Goal: Task Accomplishment & Management: Manage account settings

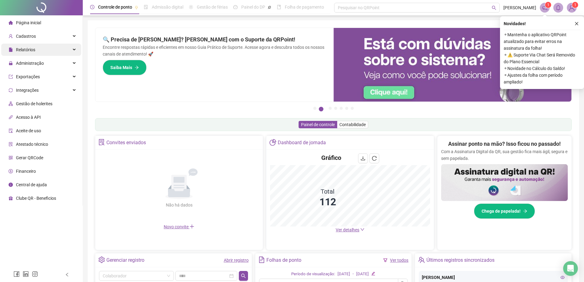
click at [45, 46] on div "Relatórios" at bounding box center [41, 50] width 80 height 12
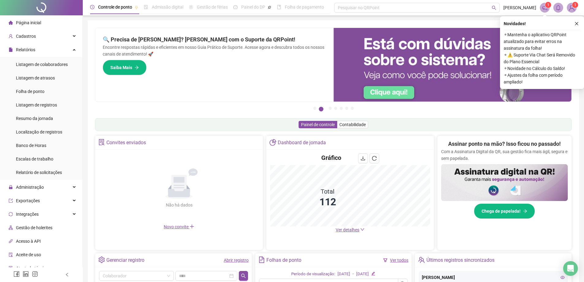
click at [47, 21] on li "Página inicial" at bounding box center [41, 23] width 80 height 12
click at [577, 24] on icon "close" at bounding box center [577, 23] width 4 height 4
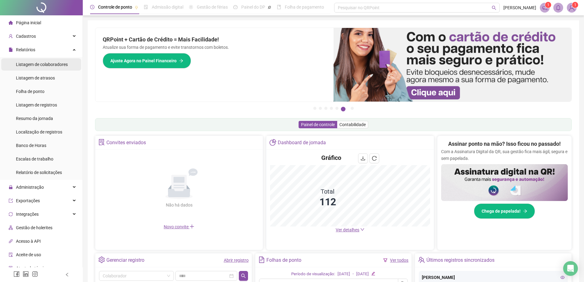
click at [49, 66] on span "Listagem de colaboradores" at bounding box center [42, 64] width 52 height 5
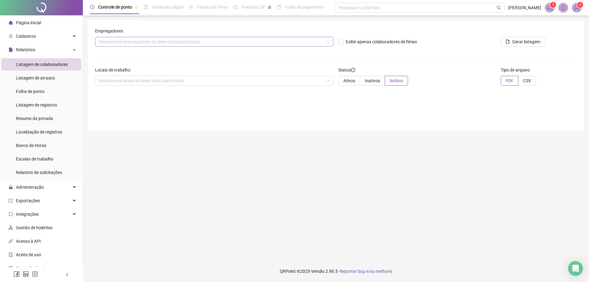
click at [140, 44] on div "Selecione os empregadores ou deixe vazio para todos" at bounding box center [214, 42] width 238 height 10
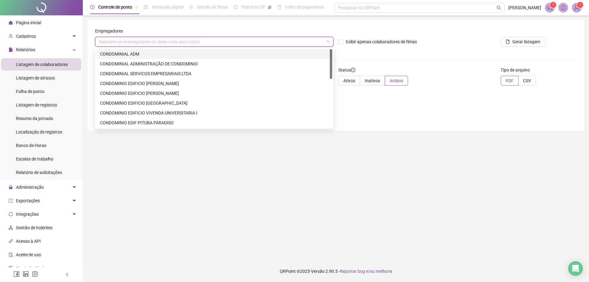
click at [138, 56] on div "CONDOMINIAL ADM" at bounding box center [214, 54] width 228 height 7
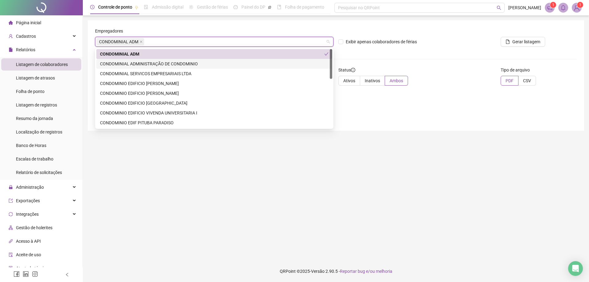
click at [141, 61] on div "CONDOMINIAL ADMINISTRAÇÃO DE CONDOMINIO" at bounding box center [214, 63] width 228 height 7
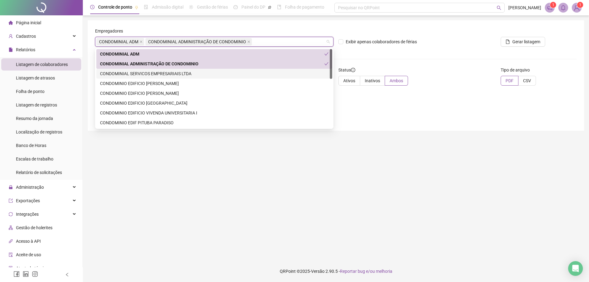
click at [144, 72] on div "CONDOMINIAL SERVICOS EMPRESARIAIS LTDA" at bounding box center [214, 73] width 228 height 7
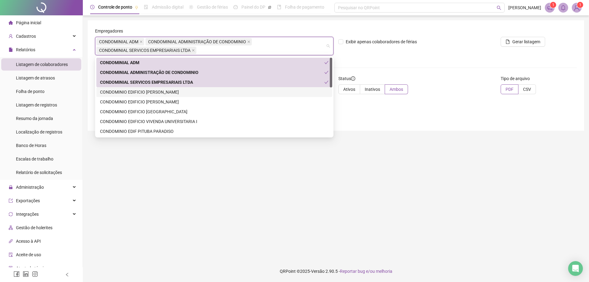
scroll to position [31, 0]
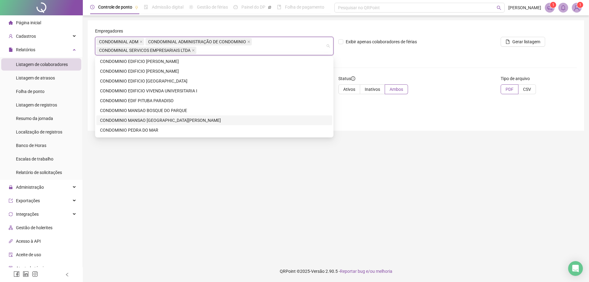
click at [156, 123] on div "CONDOMINIO MANSAO [GEOGRAPHIC_DATA][PERSON_NAME]" at bounding box center [214, 120] width 228 height 7
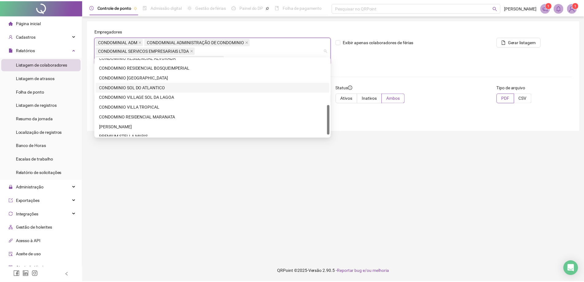
scroll to position [128, 0]
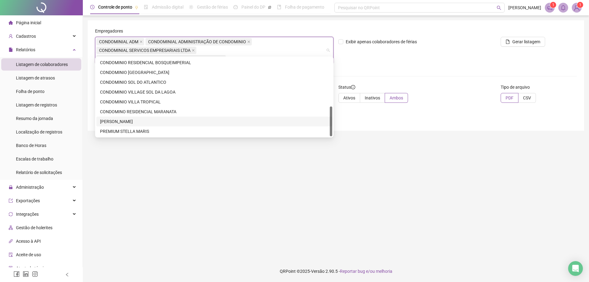
click at [126, 121] on div "[PERSON_NAME]" at bounding box center [214, 121] width 228 height 7
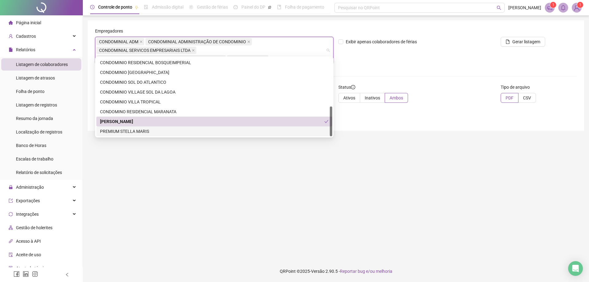
click at [126, 132] on div "PREMIUM STELLA MARIS" at bounding box center [214, 131] width 228 height 7
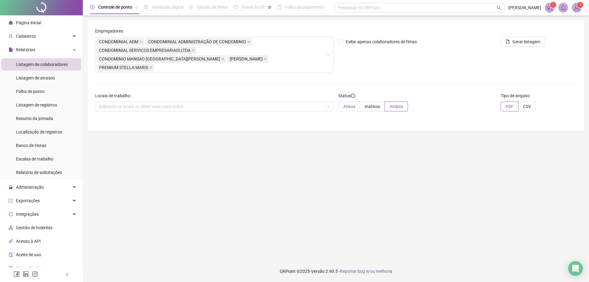
click at [351, 104] on span "Ativos" at bounding box center [349, 106] width 12 height 5
click at [535, 40] on span "Gerar listagem" at bounding box center [526, 41] width 28 height 7
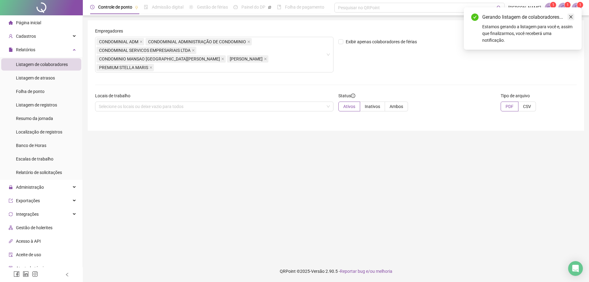
click at [572, 17] on icon "close" at bounding box center [571, 17] width 4 height 4
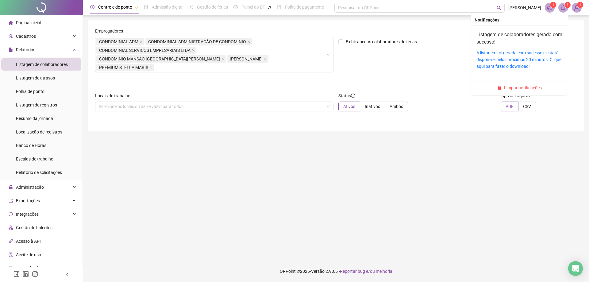
click at [568, 8] on span at bounding box center [563, 8] width 10 height 10
click at [563, 6] on icon "bell" at bounding box center [563, 8] width 6 height 6
click at [529, 53] on link "A listagem foi gerada com sucesso e estará disponível pelos próximos 20 minutos…" at bounding box center [518, 59] width 85 height 18
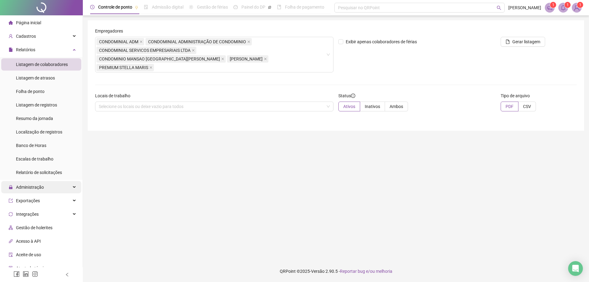
click at [46, 187] on div "Administração" at bounding box center [41, 187] width 80 height 12
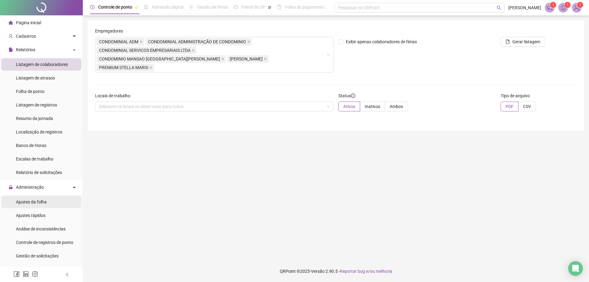
click at [44, 200] on span "Ajustes da folha" at bounding box center [31, 201] width 31 height 5
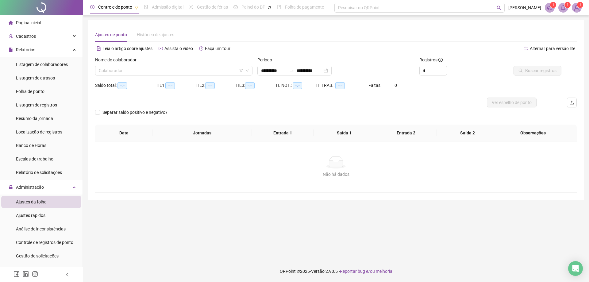
type input "**********"
click at [282, 68] on input "**********" at bounding box center [274, 70] width 26 height 7
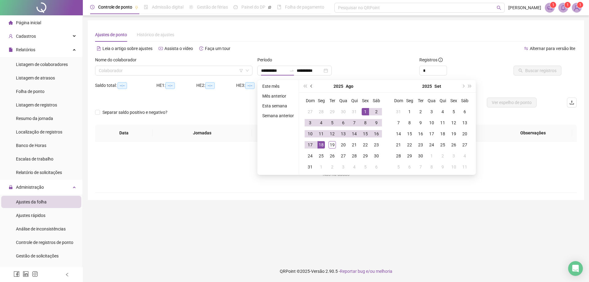
click at [312, 85] on button "prev-year" at bounding box center [311, 86] width 7 height 12
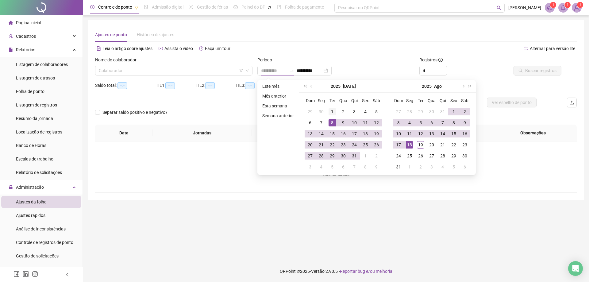
type input "**********"
click at [331, 112] on div "1" at bounding box center [331, 111] width 7 height 7
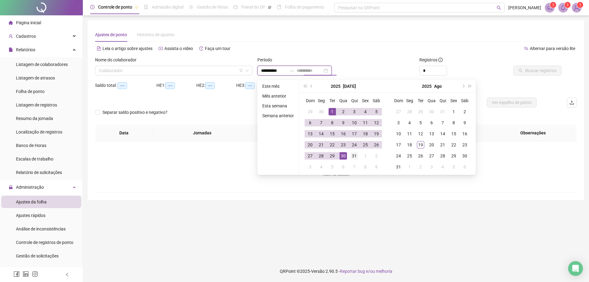
type input "**********"
click at [354, 160] on td "31" at bounding box center [354, 155] width 11 height 11
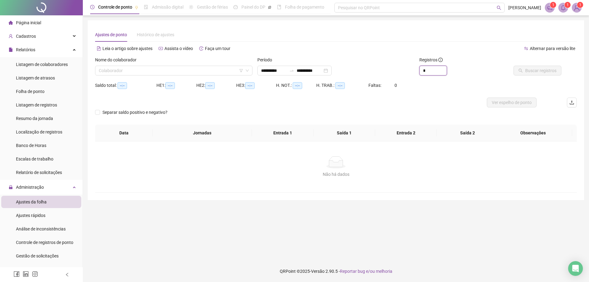
drag, startPoint x: 432, startPoint y: 70, endPoint x: 389, endPoint y: 58, distance: 45.5
click at [389, 58] on div "**********" at bounding box center [336, 68] width 486 height 24
type input "*"
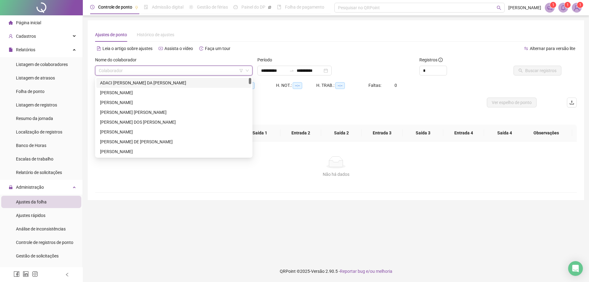
click at [204, 72] on input "search" at bounding box center [171, 70] width 144 height 9
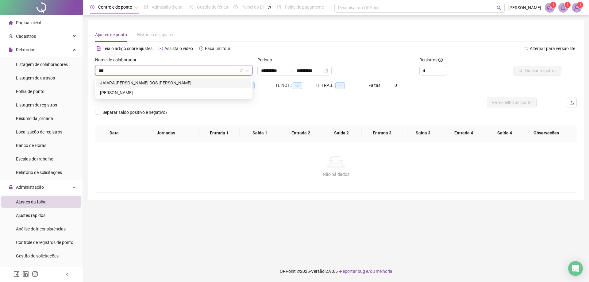
type input "****"
click at [167, 86] on div "[PERSON_NAME]" at bounding box center [173, 83] width 155 height 10
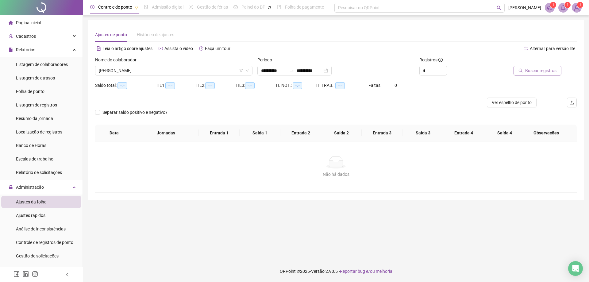
click at [528, 72] on span "Buscar registros" at bounding box center [540, 70] width 31 height 7
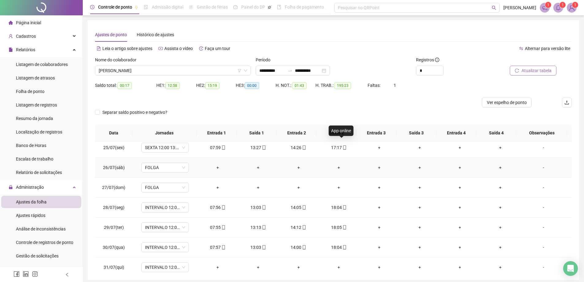
scroll to position [487, 0]
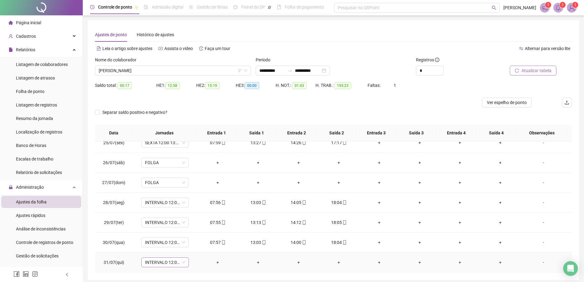
click at [183, 261] on span "INTERVALO 12:00 13:00 18:00" at bounding box center [165, 262] width 40 height 9
click at [175, 217] on div "Folga" at bounding box center [184, 218] width 71 height 7
click at [194, 247] on span "Sim" at bounding box center [193, 246] width 7 height 7
click at [536, 66] on button "Atualizar tabela" at bounding box center [533, 71] width 47 height 10
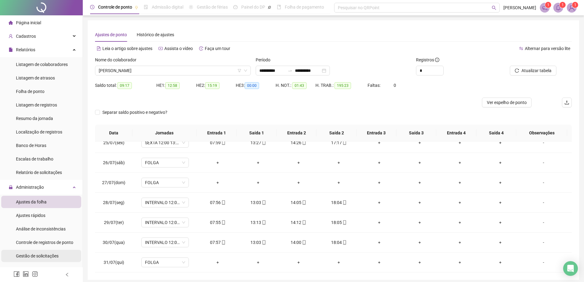
click at [39, 255] on span "Gestão de solicitações" at bounding box center [37, 255] width 43 height 5
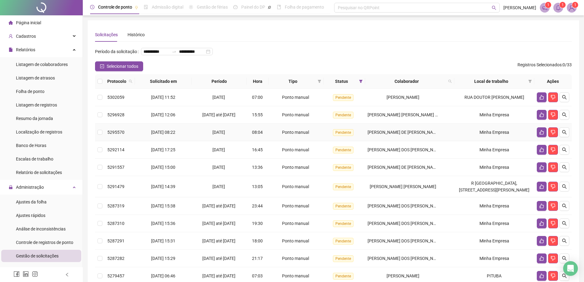
scroll to position [31, 0]
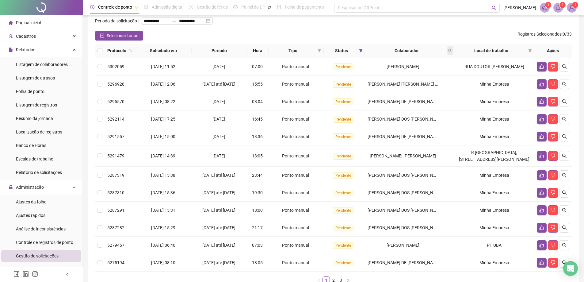
click at [452, 52] on icon "search" at bounding box center [450, 51] width 4 height 4
type input "****"
click at [412, 84] on span "Buscar" at bounding box center [412, 84] width 13 height 7
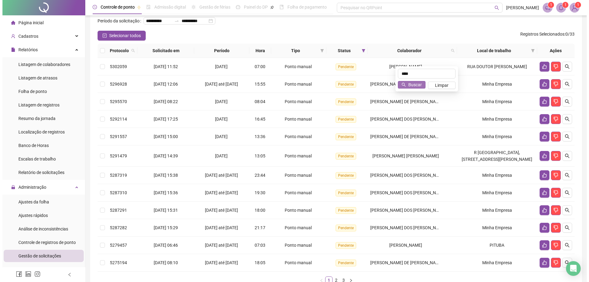
scroll to position [0, 0]
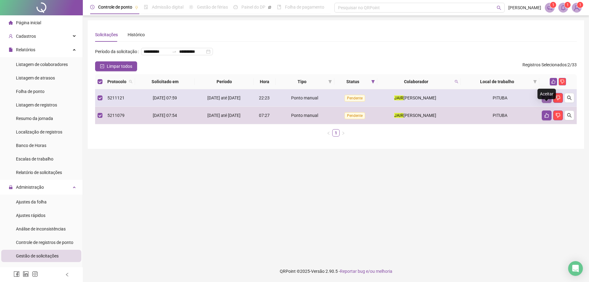
click at [546, 100] on icon "like" at bounding box center [546, 97] width 5 height 5
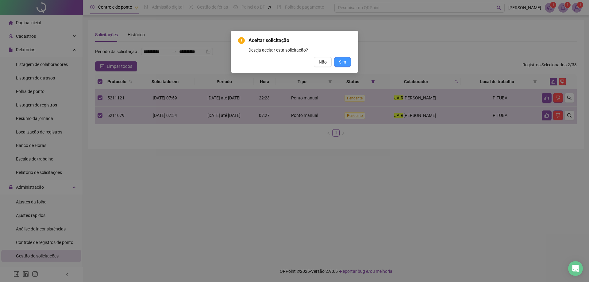
click at [345, 62] on span "Sim" at bounding box center [342, 62] width 7 height 7
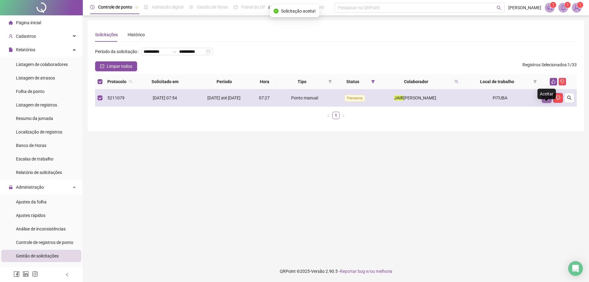
click at [547, 100] on icon "like" at bounding box center [546, 97] width 5 height 5
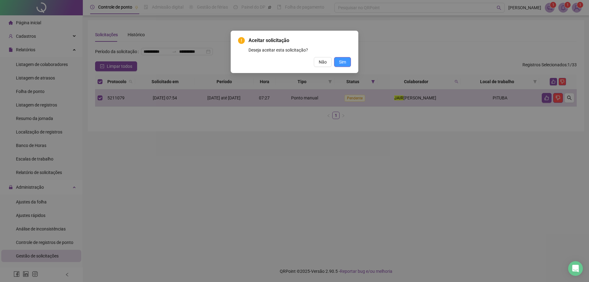
click at [347, 62] on button "Sim" at bounding box center [342, 62] width 17 height 10
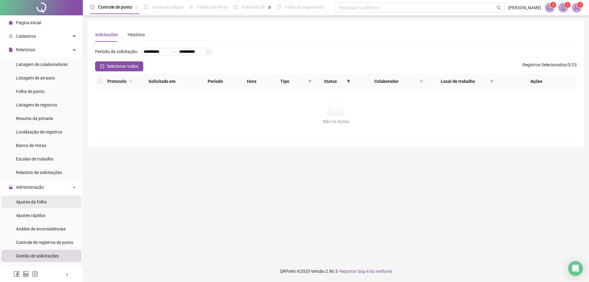
click at [53, 201] on li "Ajustes da folha" at bounding box center [41, 202] width 80 height 12
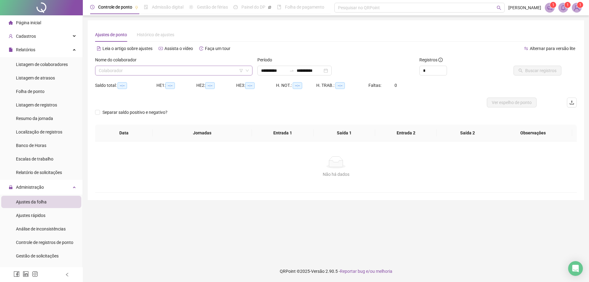
click at [212, 72] on input "search" at bounding box center [171, 70] width 144 height 9
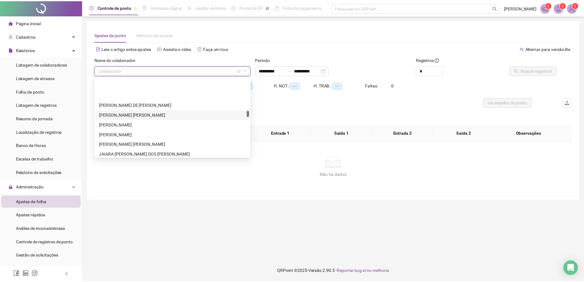
scroll to position [460, 0]
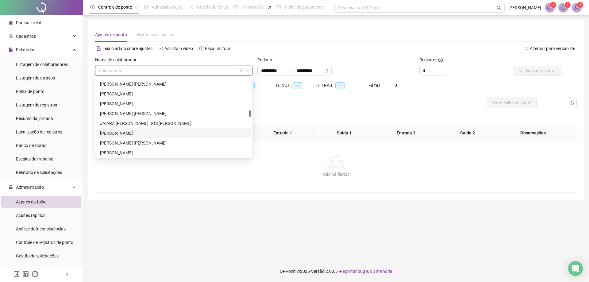
click at [149, 134] on div "[PERSON_NAME]" at bounding box center [174, 133] width 148 height 7
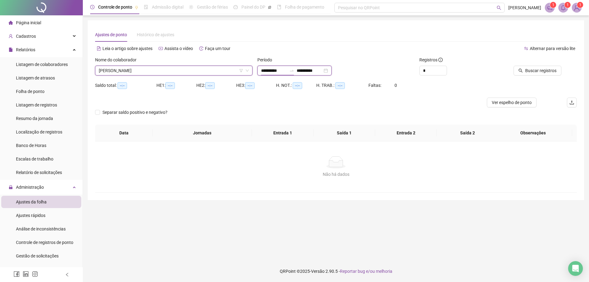
click at [272, 68] on input "**********" at bounding box center [274, 70] width 26 height 7
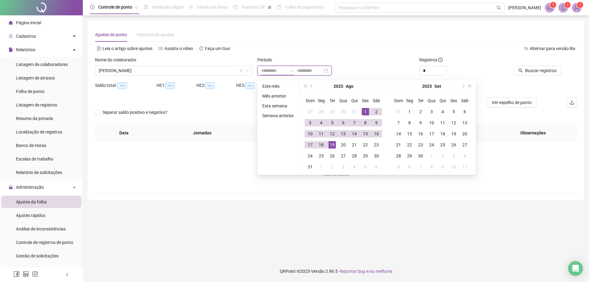
type input "**********"
click at [310, 87] on span "prev-year" at bounding box center [311, 86] width 3 height 3
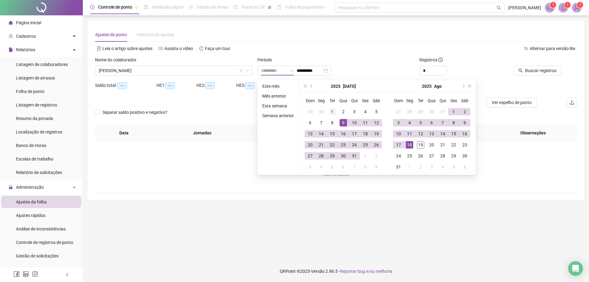
type input "**********"
click at [333, 110] on div "1" at bounding box center [331, 111] width 7 height 7
type input "**********"
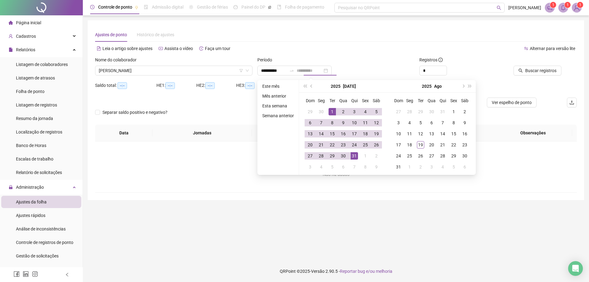
drag, startPoint x: 353, startPoint y: 159, endPoint x: 359, endPoint y: 155, distance: 7.0
click at [354, 159] on td "31" at bounding box center [354, 155] width 11 height 11
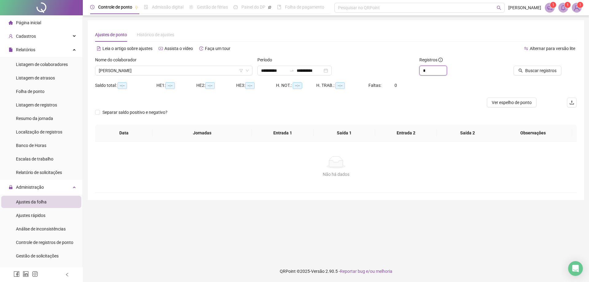
drag, startPoint x: 432, startPoint y: 71, endPoint x: 400, endPoint y: 69, distance: 32.0
click at [400, 69] on div "**********" at bounding box center [336, 68] width 486 height 24
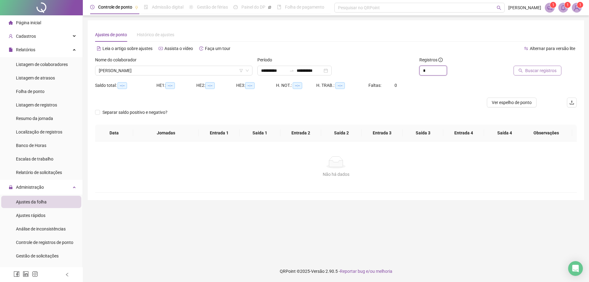
type input "*"
click at [547, 68] on span "Buscar registros" at bounding box center [540, 70] width 31 height 7
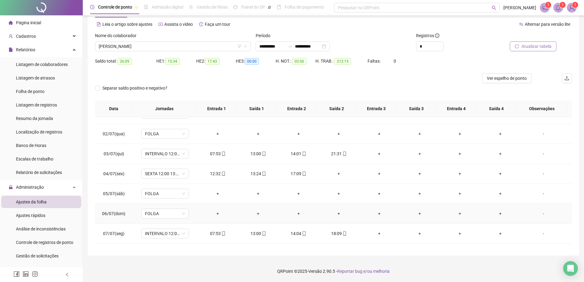
scroll to position [0, 0]
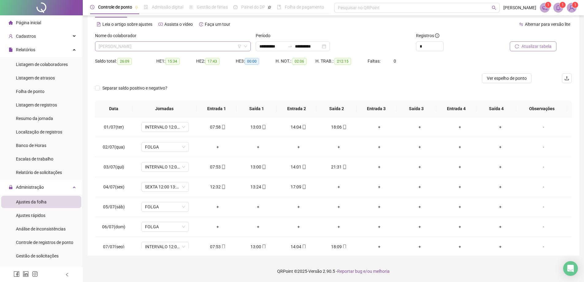
click at [161, 43] on span "[PERSON_NAME]" at bounding box center [173, 46] width 148 height 9
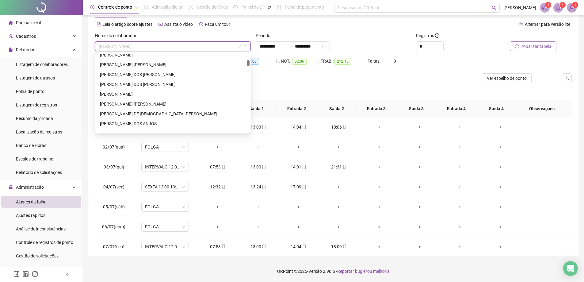
scroll to position [61, 0]
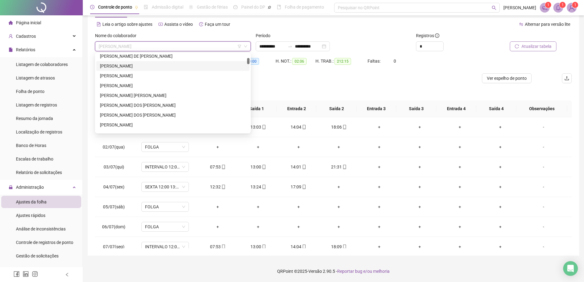
click at [146, 67] on div "[PERSON_NAME]" at bounding box center [173, 66] width 146 height 7
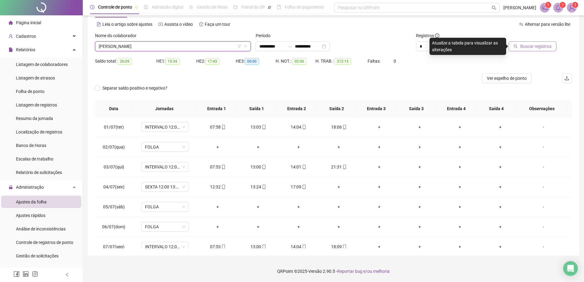
click at [537, 40] on div at bounding box center [527, 36] width 60 height 9
click at [545, 43] on button "Buscar registros" at bounding box center [533, 46] width 48 height 10
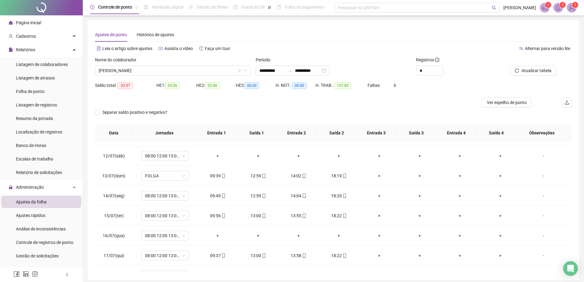
scroll to position [184, 0]
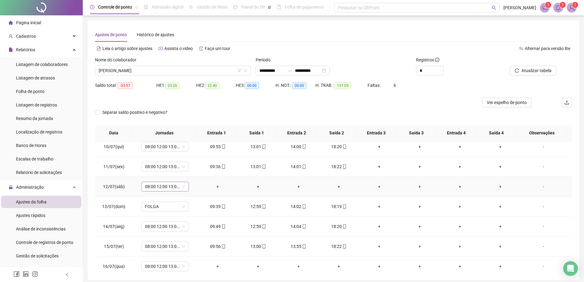
click at [184, 186] on span "08:00 12:00 13:00 16:20" at bounding box center [165, 186] width 40 height 9
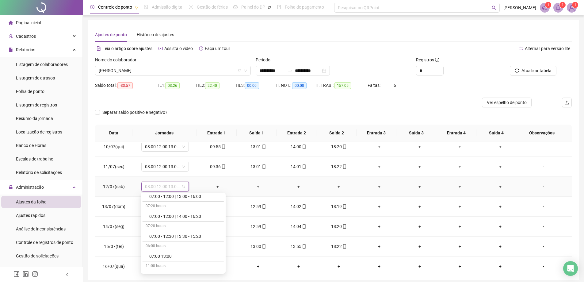
scroll to position [123, 0]
click at [167, 70] on span "[PERSON_NAME]" at bounding box center [173, 70] width 148 height 9
